Goal: Check status: Check status

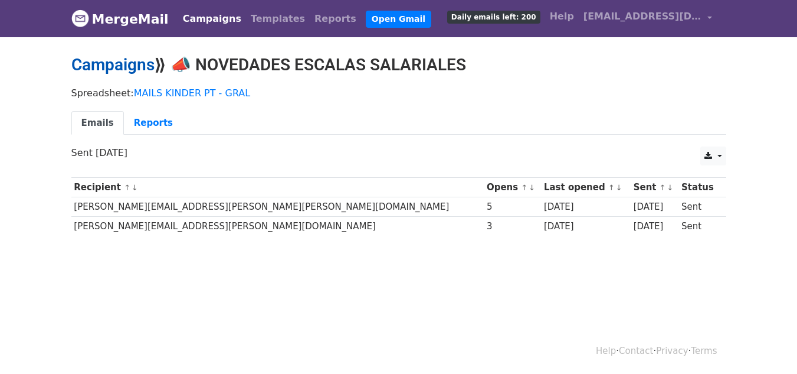
click at [100, 65] on link "Campaigns" at bounding box center [112, 64] width 83 height 19
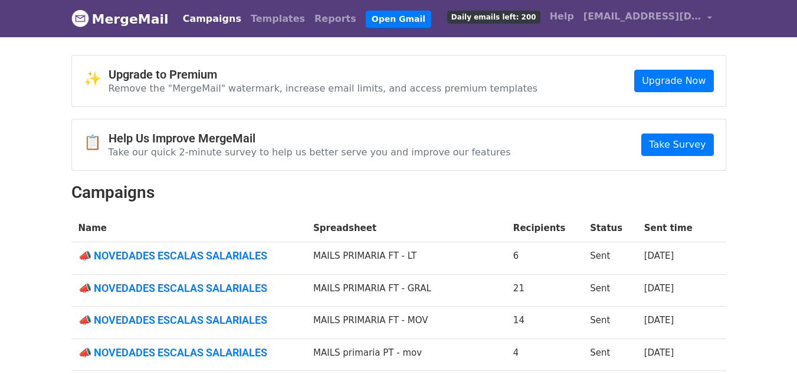
scroll to position [59, 0]
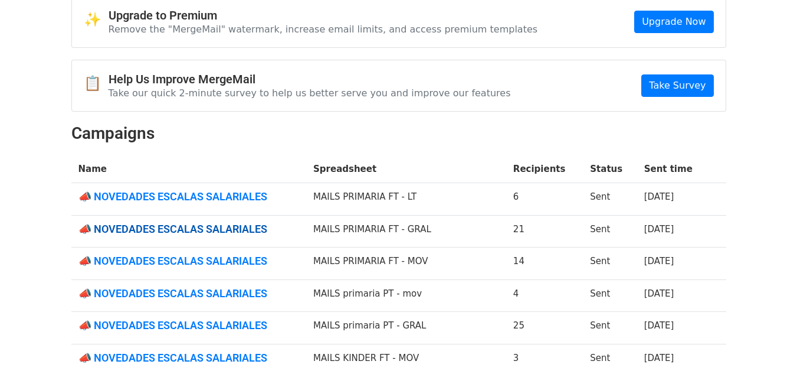
drag, startPoint x: 209, startPoint y: 222, endPoint x: 197, endPoint y: 228, distance: 13.2
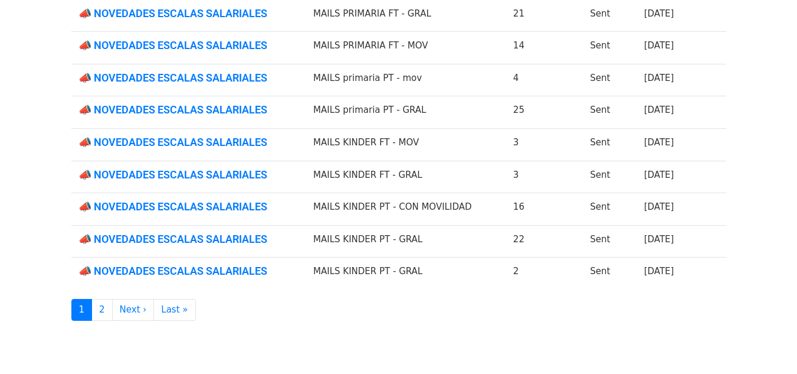
scroll to position [295, 0]
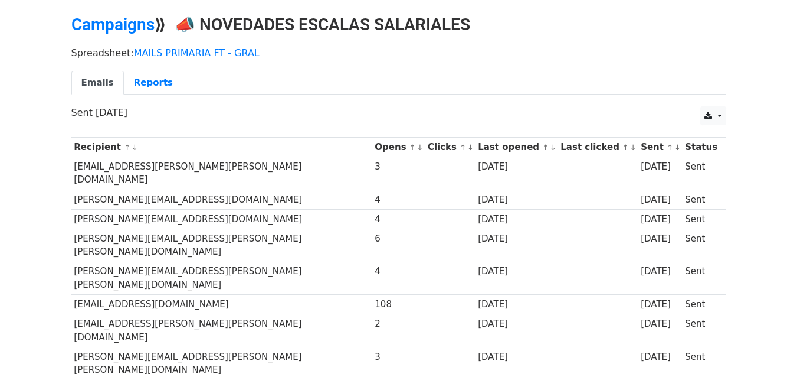
scroll to position [59, 0]
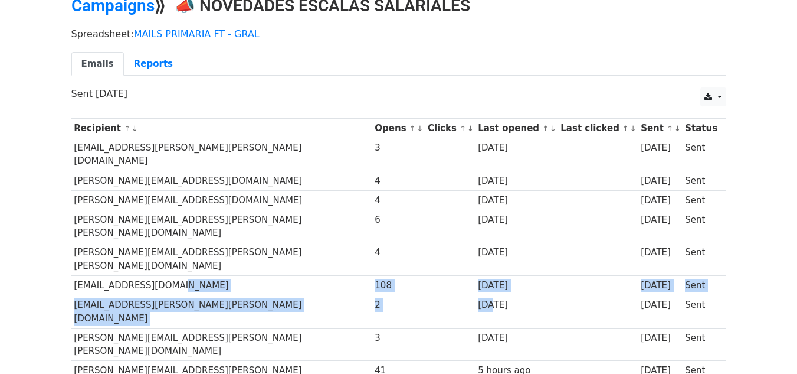
drag, startPoint x: 165, startPoint y: 243, endPoint x: 438, endPoint y: 256, distance: 273.0
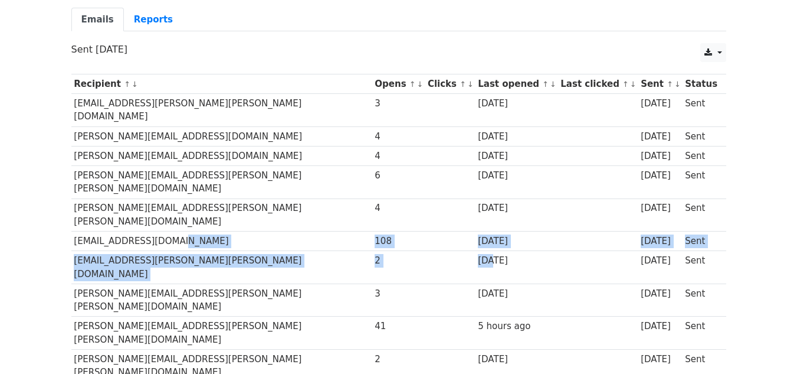
scroll to position [102, 0]
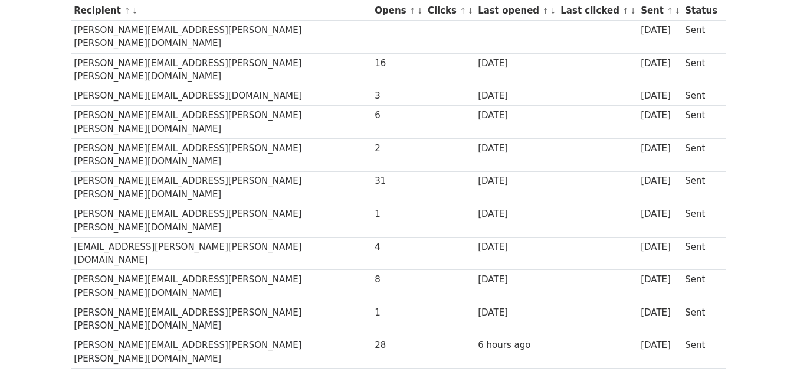
scroll to position [177, 0]
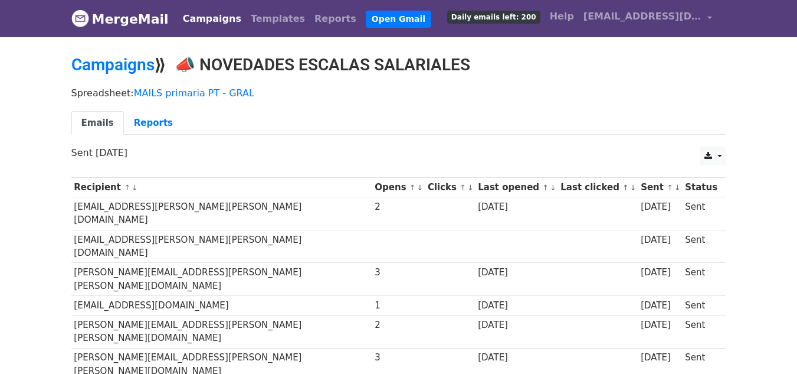
scroll to position [59, 0]
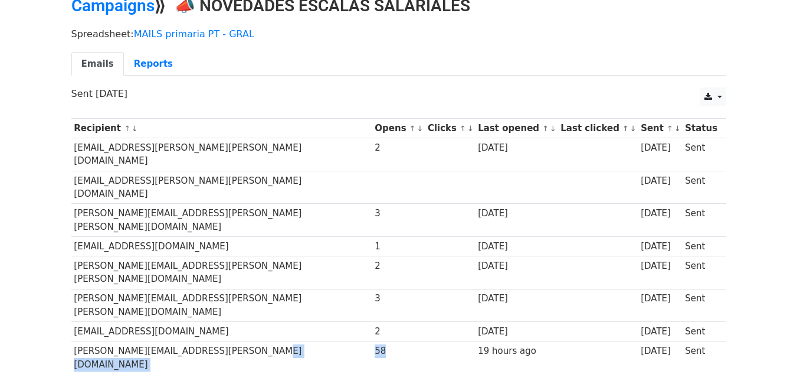
drag, startPoint x: 266, startPoint y: 277, endPoint x: 322, endPoint y: 280, distance: 56.2
click at [322, 341] on tr "andrea.dellanina@sanandres.esc.edu.ar 58 19 hours ago 2 days ago Sent" at bounding box center [398, 357] width 655 height 33
click at [375, 344] on div "58" at bounding box center [398, 351] width 47 height 14
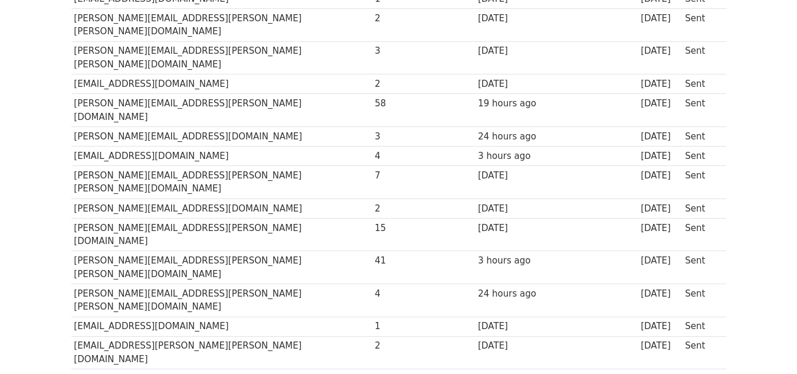
scroll to position [177, 0]
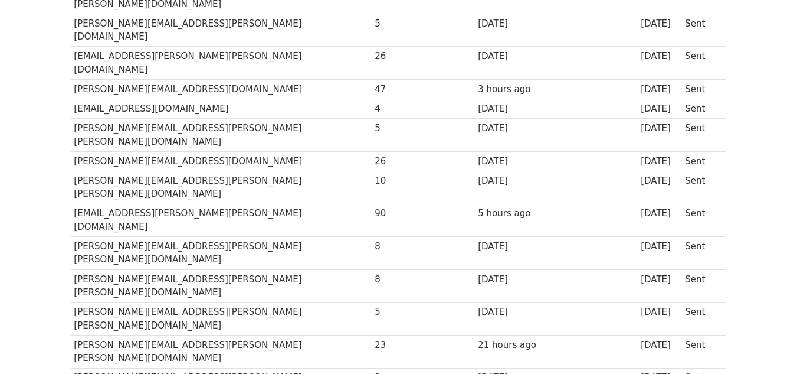
scroll to position [236, 0]
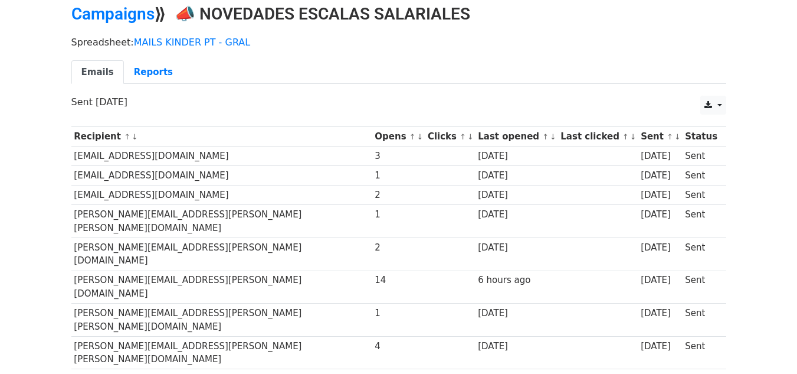
scroll to position [177, 0]
